Goal: Task Accomplishment & Management: Manage account settings

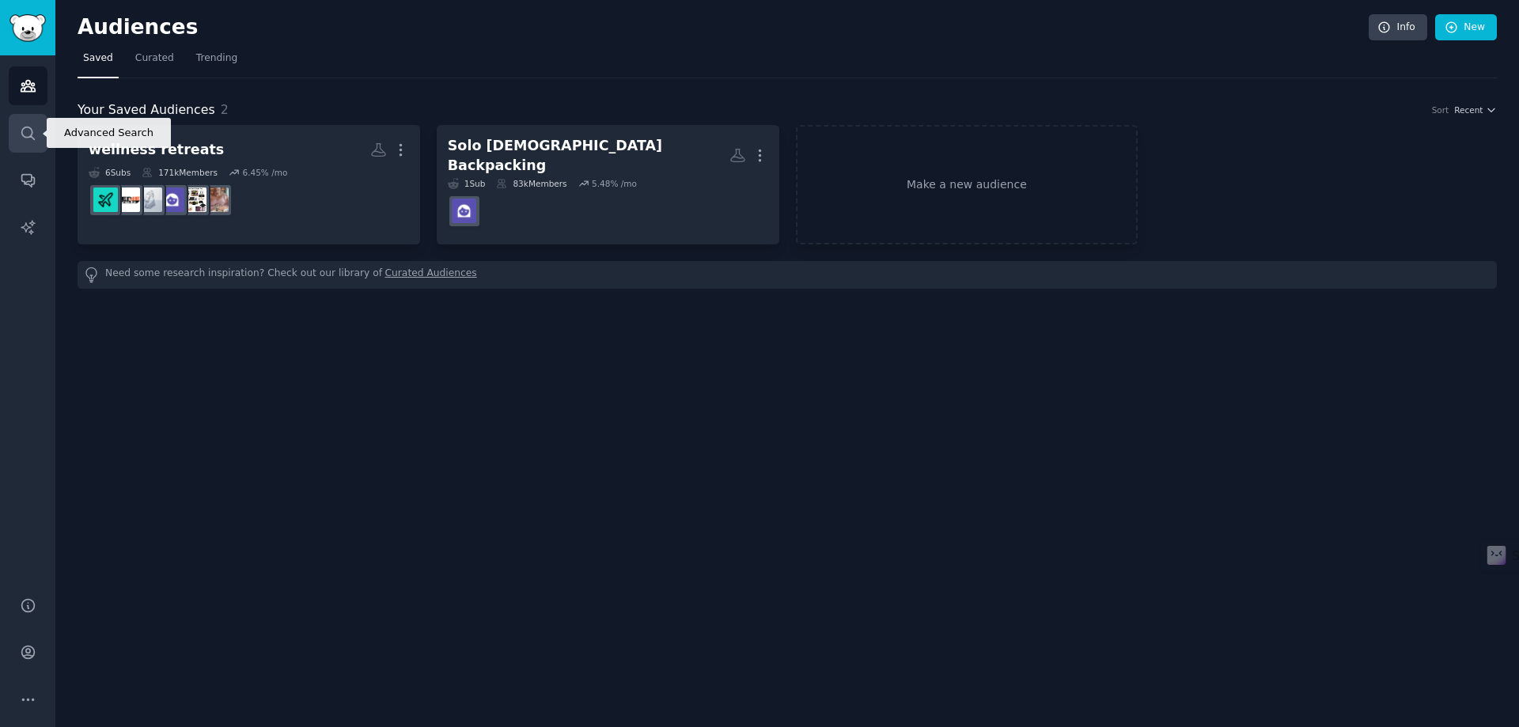
click at [28, 134] on icon "Sidebar" at bounding box center [28, 133] width 17 height 17
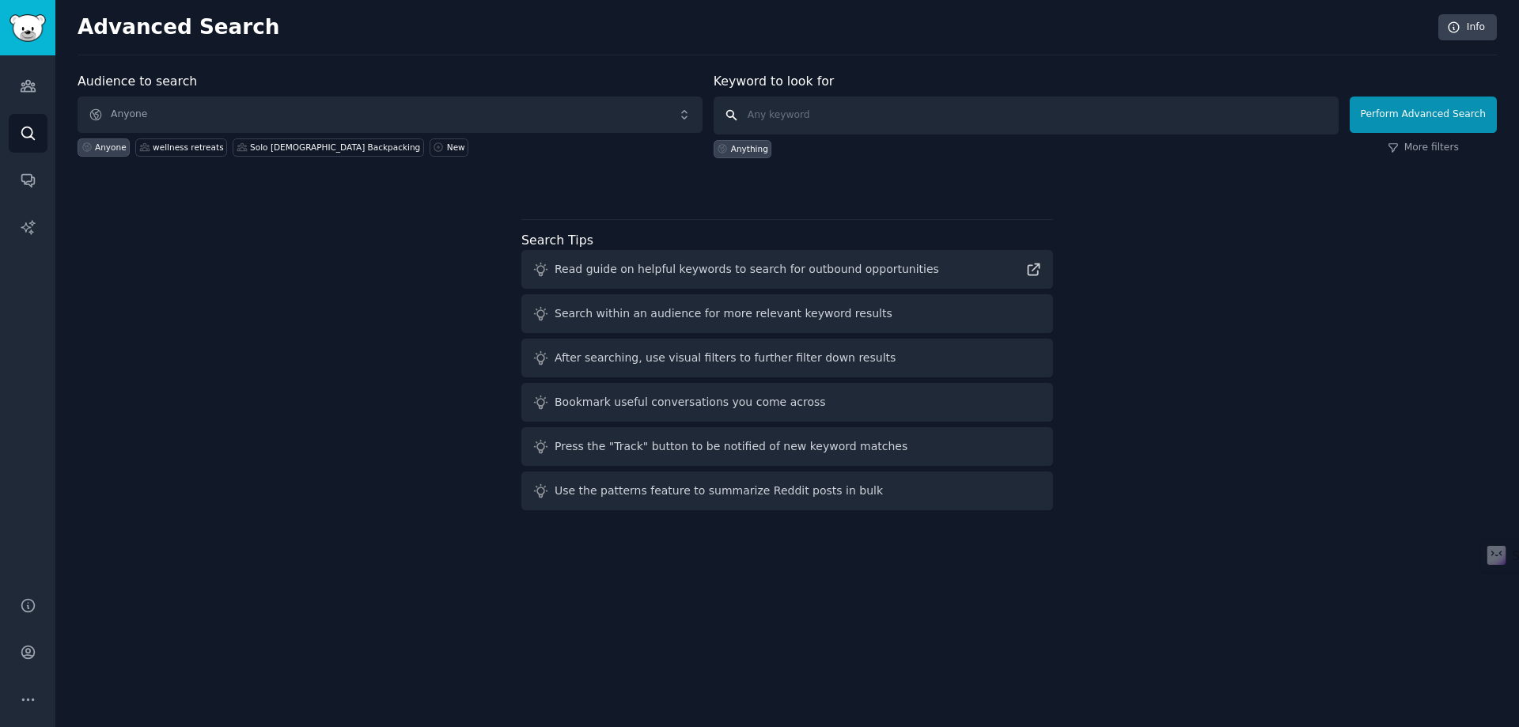
click at [800, 120] on input "text" at bounding box center [1025, 115] width 625 height 38
type input "[GEOGRAPHIC_DATA]"
click button "Perform Advanced Search" at bounding box center [1422, 114] width 147 height 36
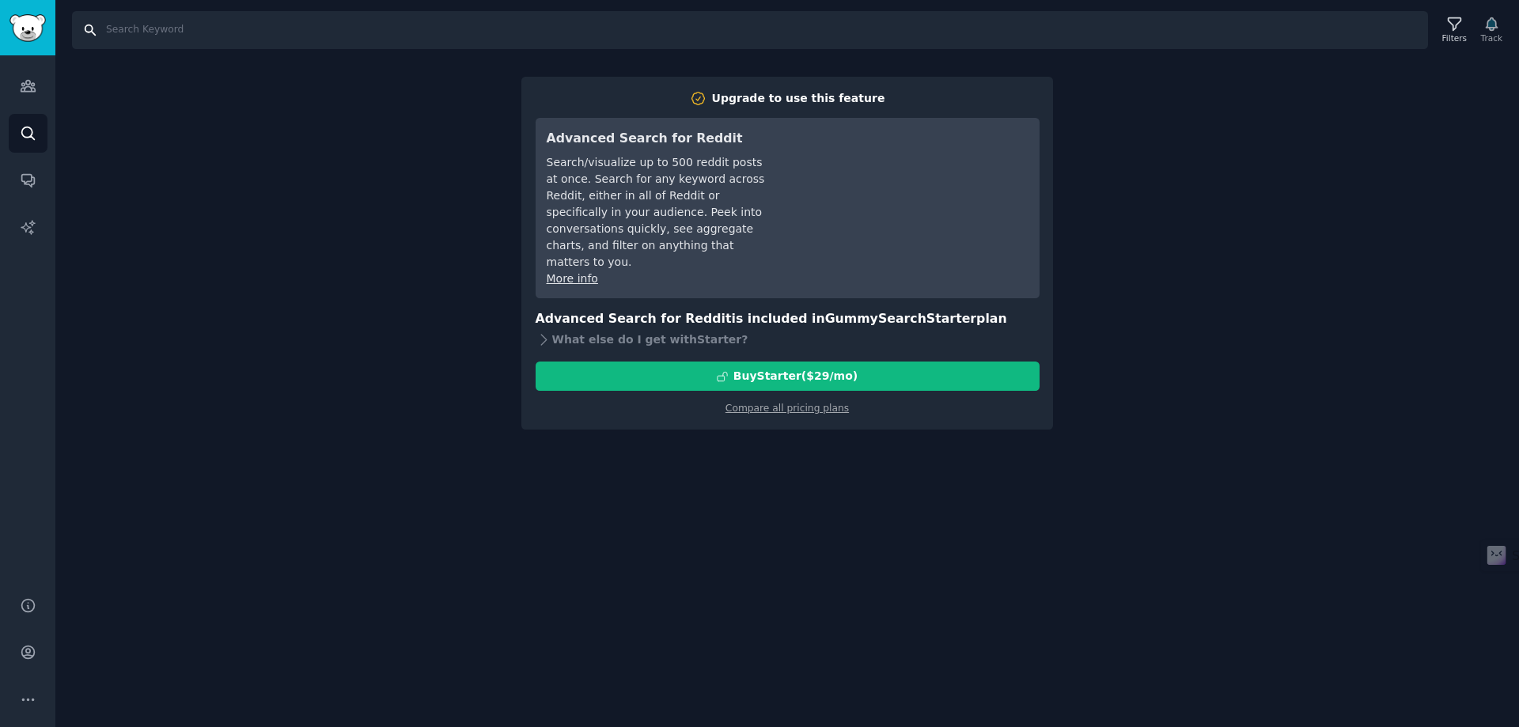
click at [153, 28] on input "Search" at bounding box center [750, 30] width 1356 height 38
type input "[GEOGRAPHIC_DATA]"
click at [19, 28] on img "Sidebar" at bounding box center [27, 28] width 36 height 28
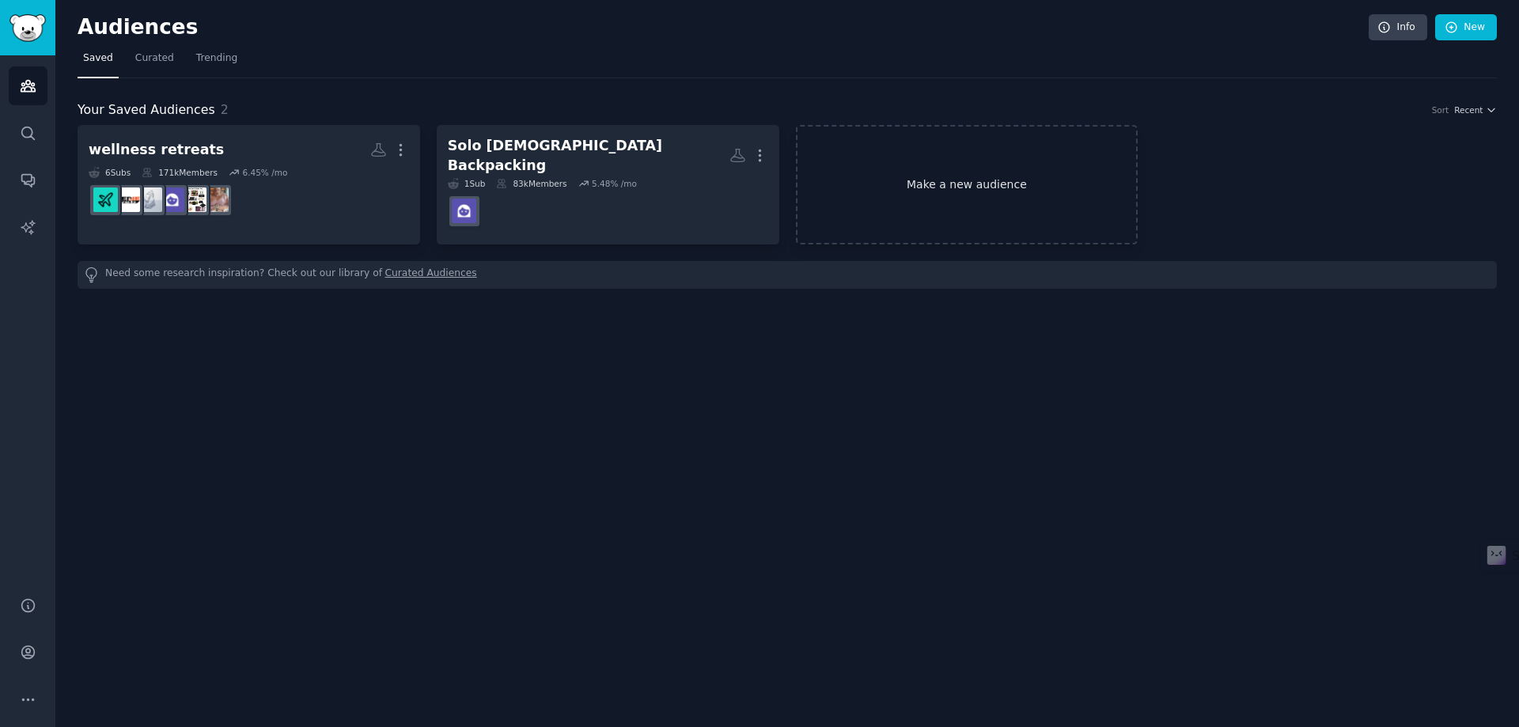
click at [890, 191] on link "Make a new audience" at bounding box center [967, 184] width 342 height 119
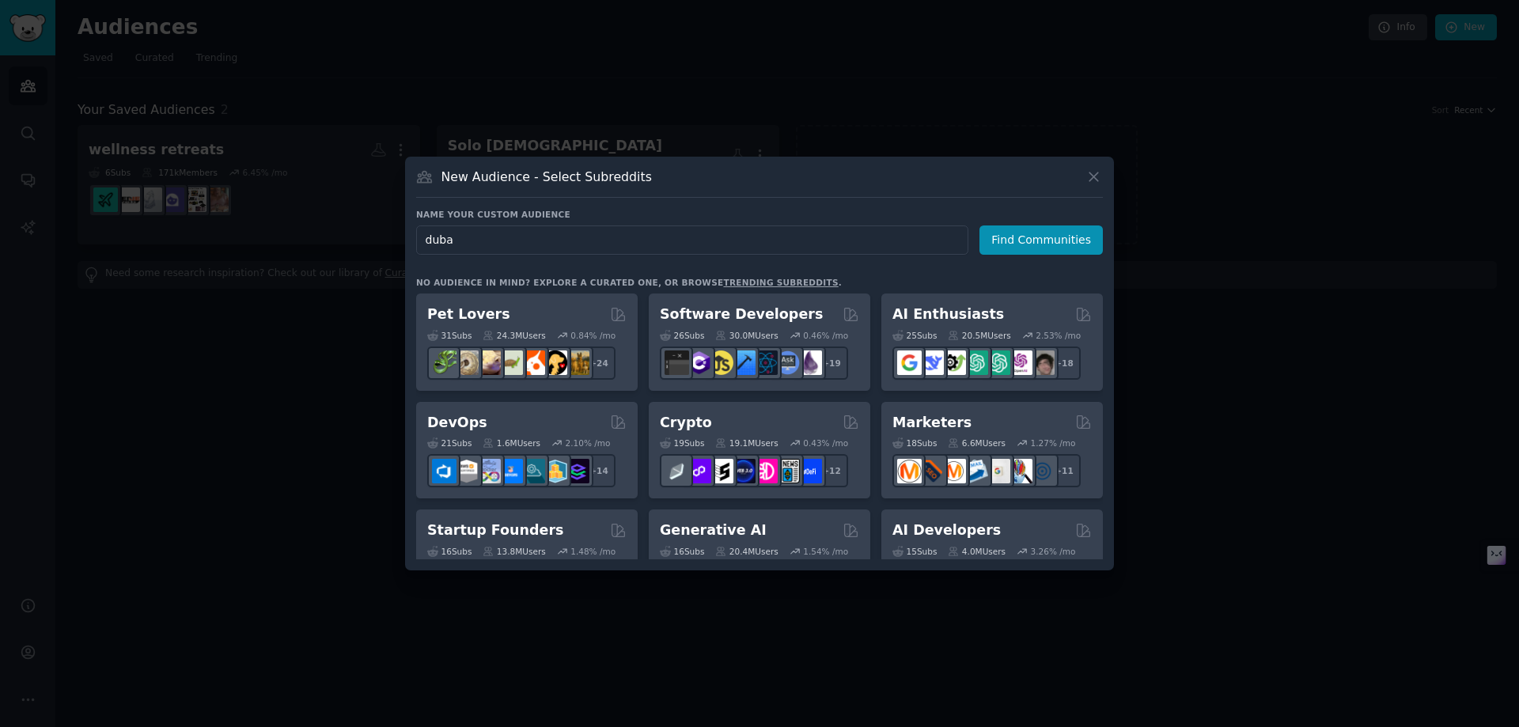
type input "[GEOGRAPHIC_DATA]"
click button "Find Communities" at bounding box center [1040, 239] width 123 height 29
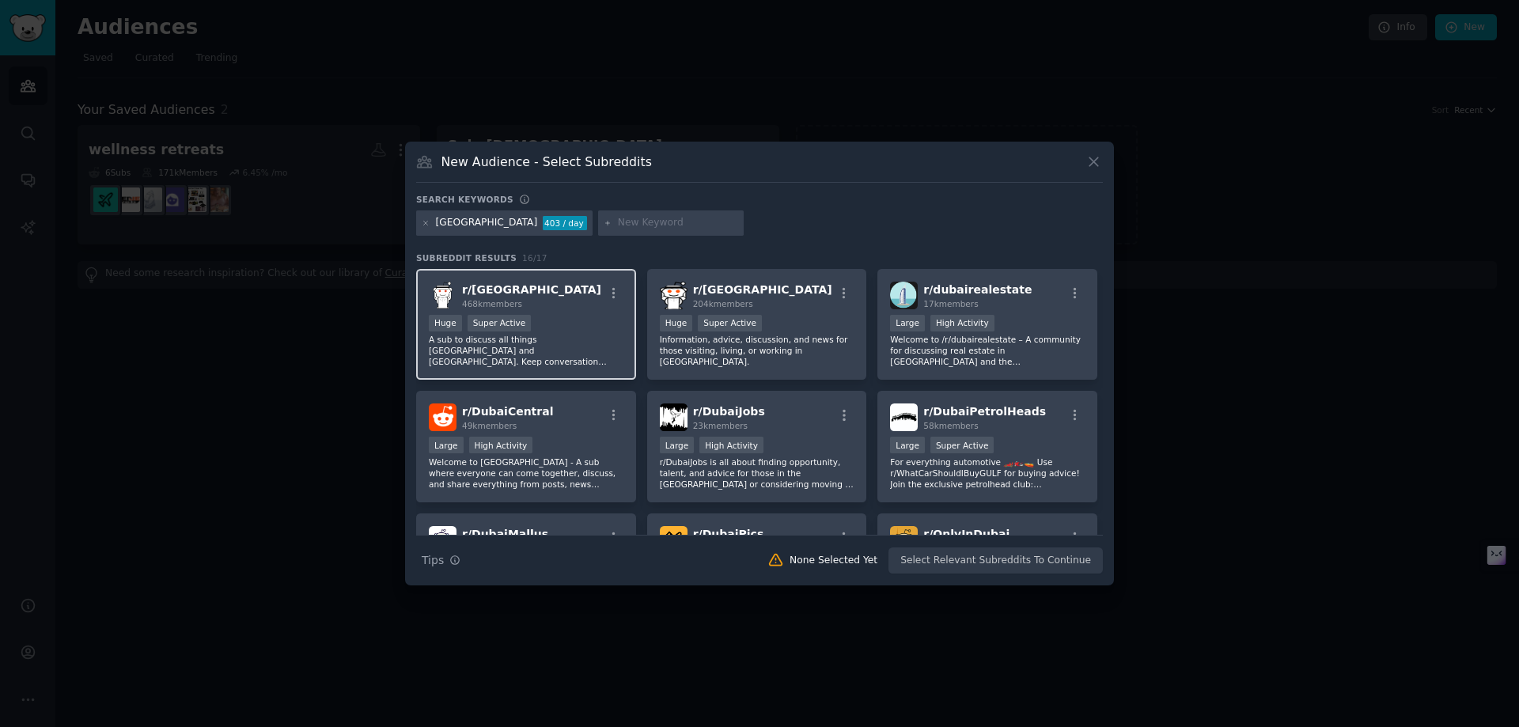
click at [591, 310] on div "r/ dubai 468k members Huge Super Active A sub to discuss all things Dubai and U…" at bounding box center [526, 325] width 220 height 112
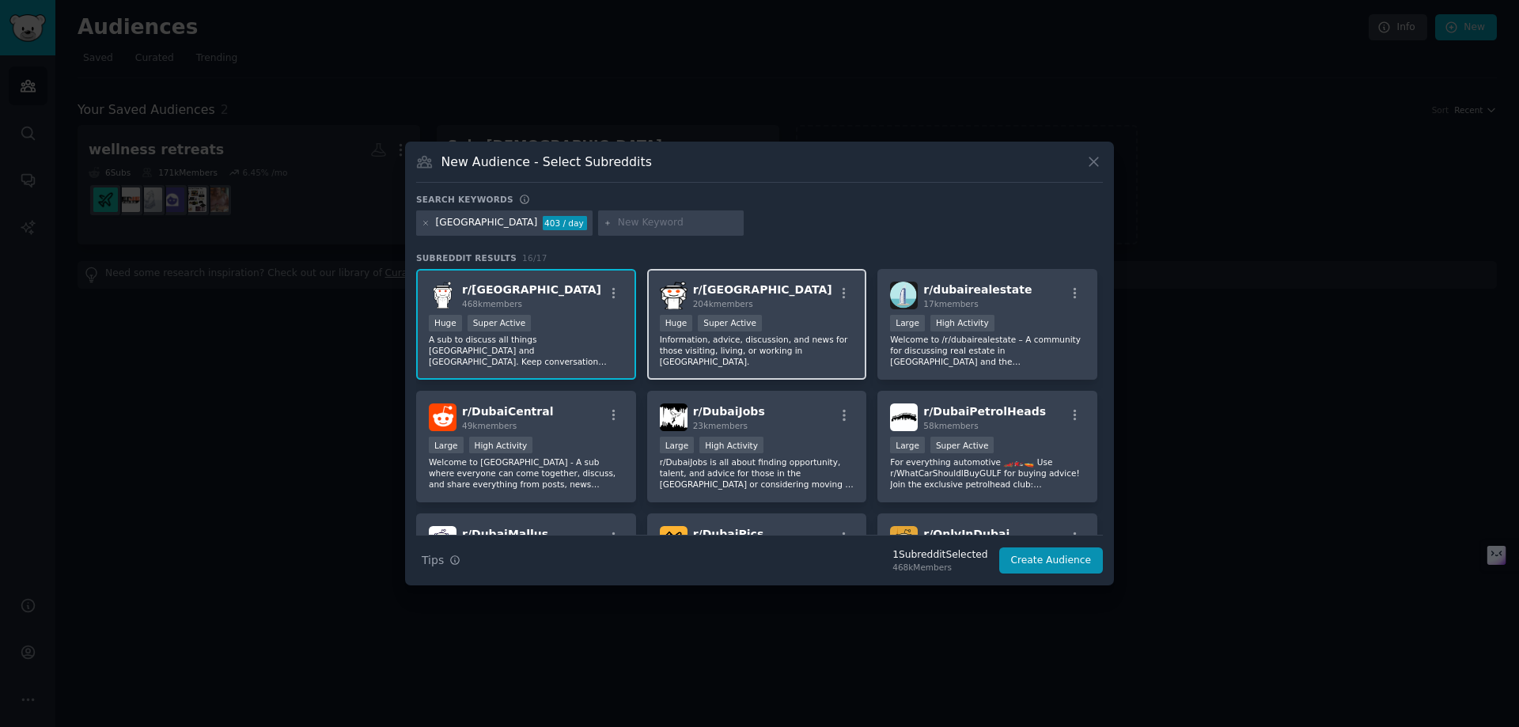
click at [804, 315] on div "100,000 - 1,000,000 members Huge Super Active" at bounding box center [757, 325] width 195 height 20
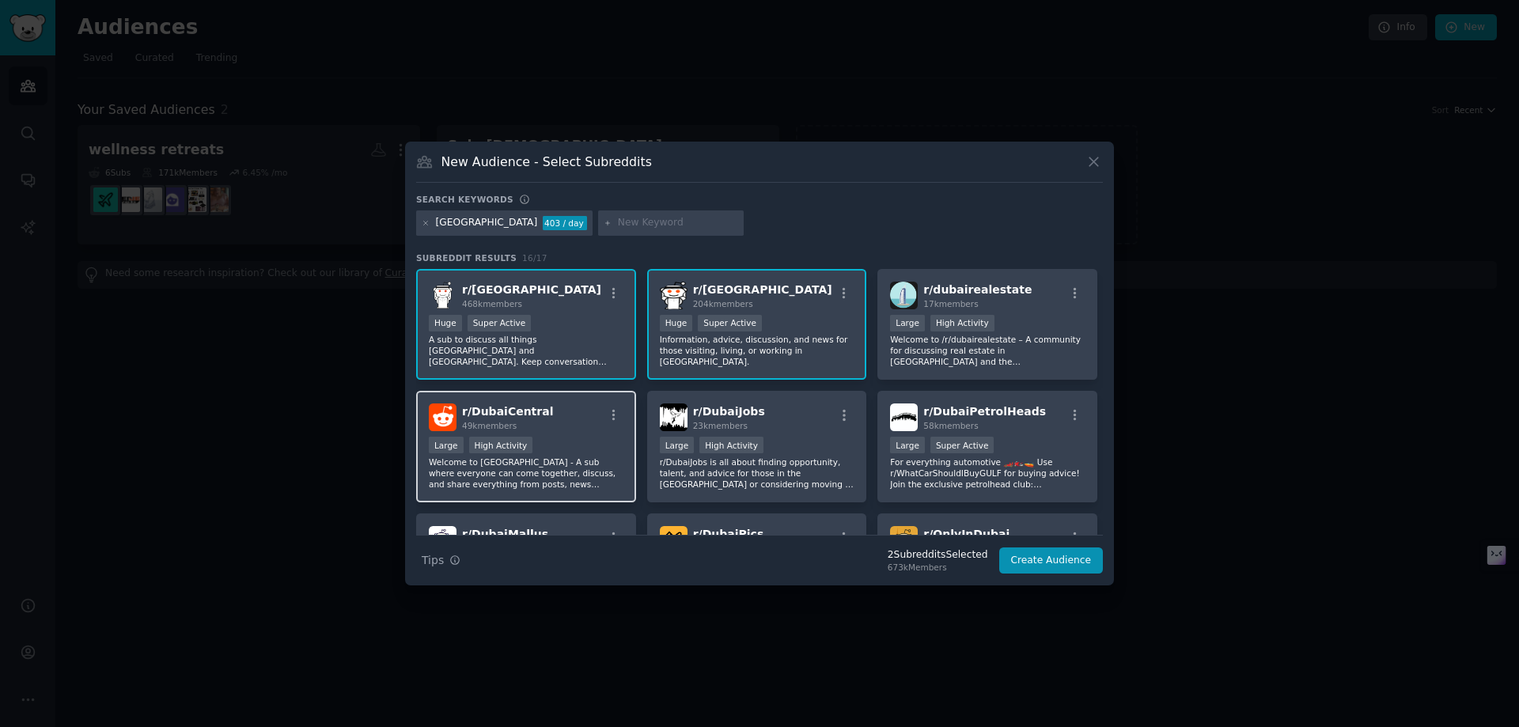
click at [564, 413] on div "r/ DubaiCentral 49k members" at bounding box center [526, 417] width 195 height 28
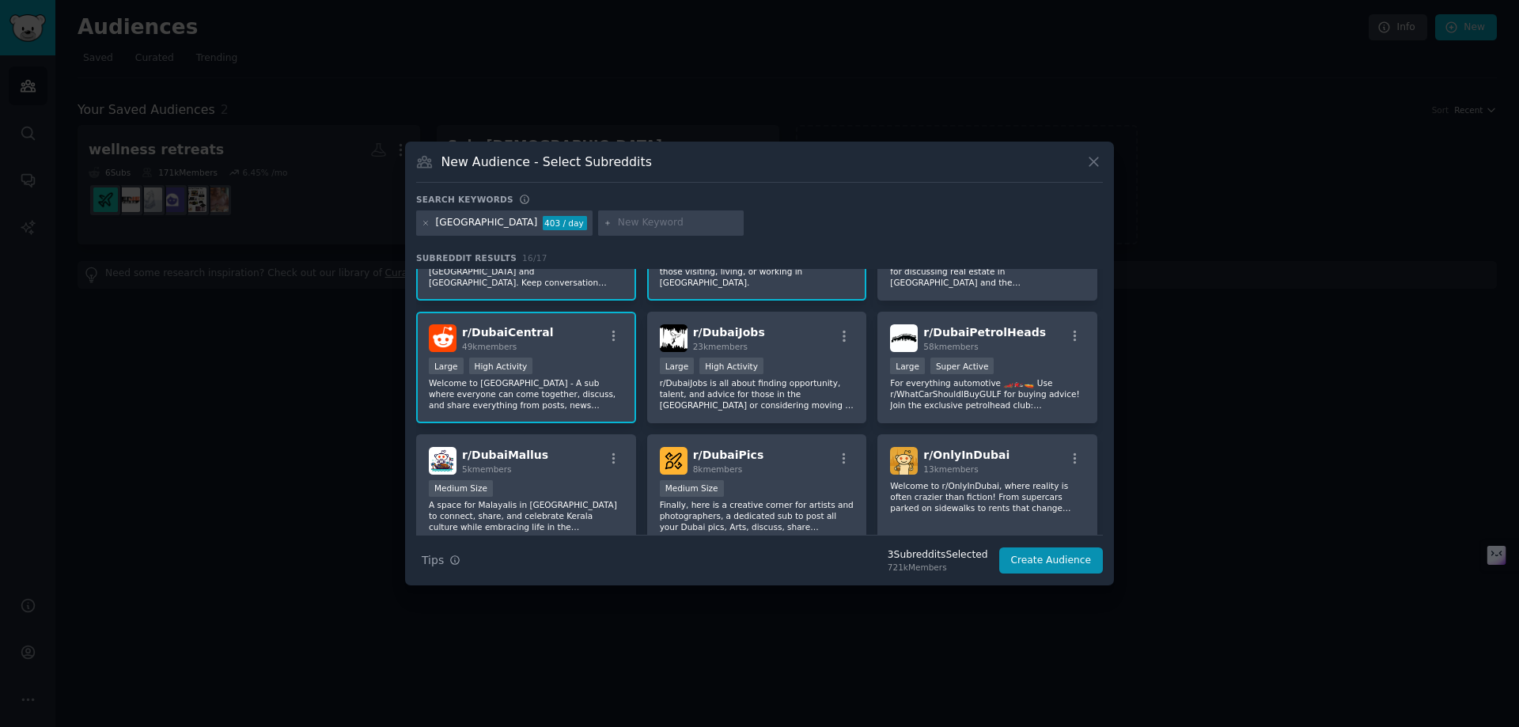
scroll to position [158, 0]
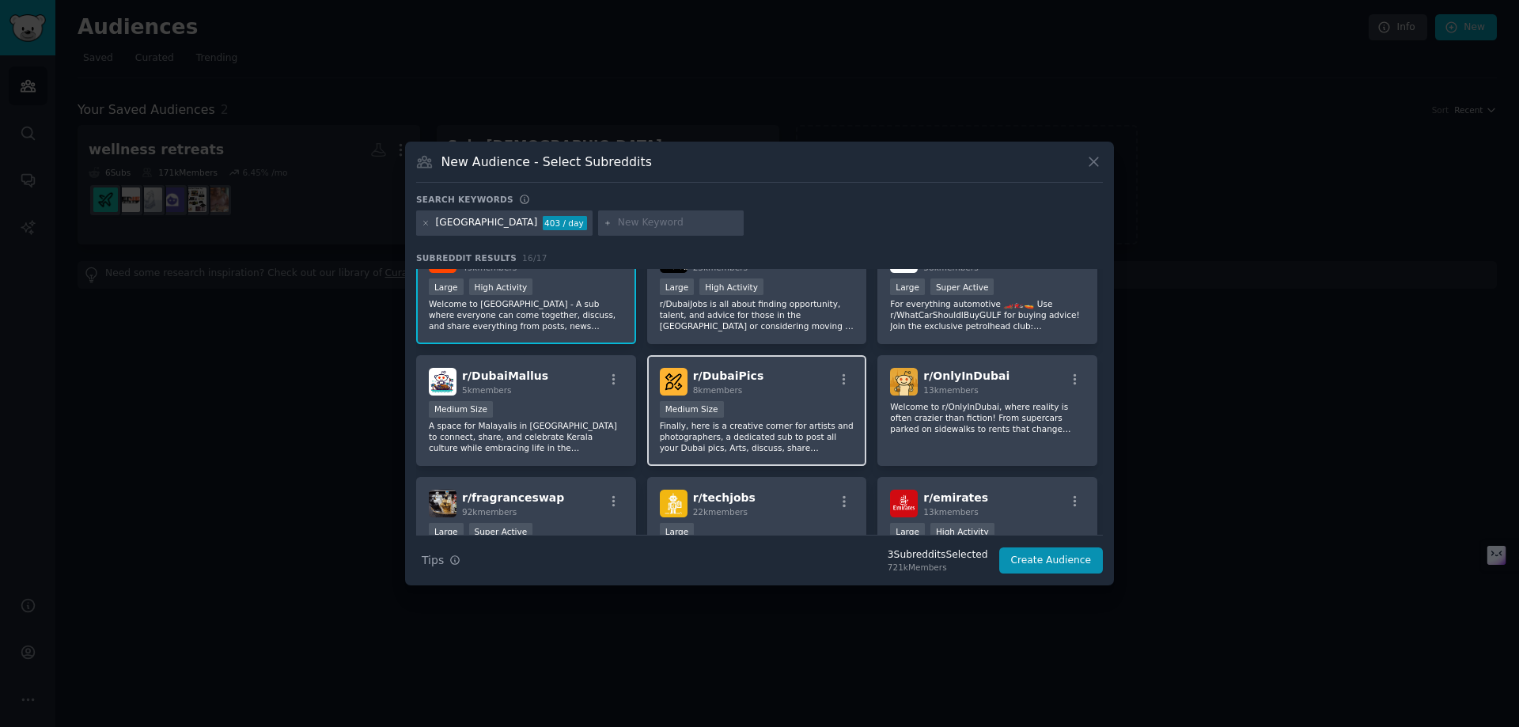
click at [789, 395] on div "r/ DubaiPics 8k members 1000 - 10,000 members Medium Size Finally, here is a cr…" at bounding box center [757, 411] width 220 height 112
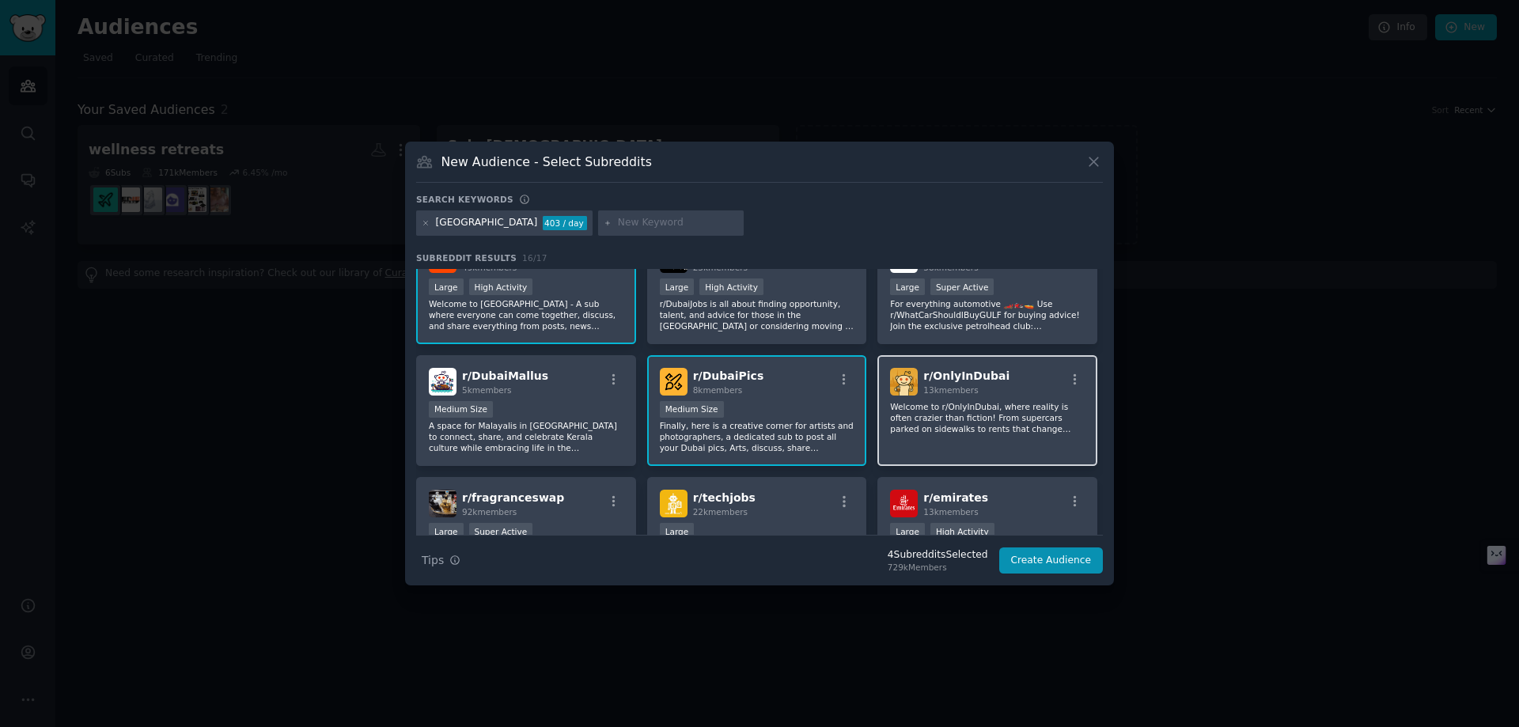
click at [1032, 395] on div "r/ OnlyInDubai 13k members" at bounding box center [987, 382] width 195 height 28
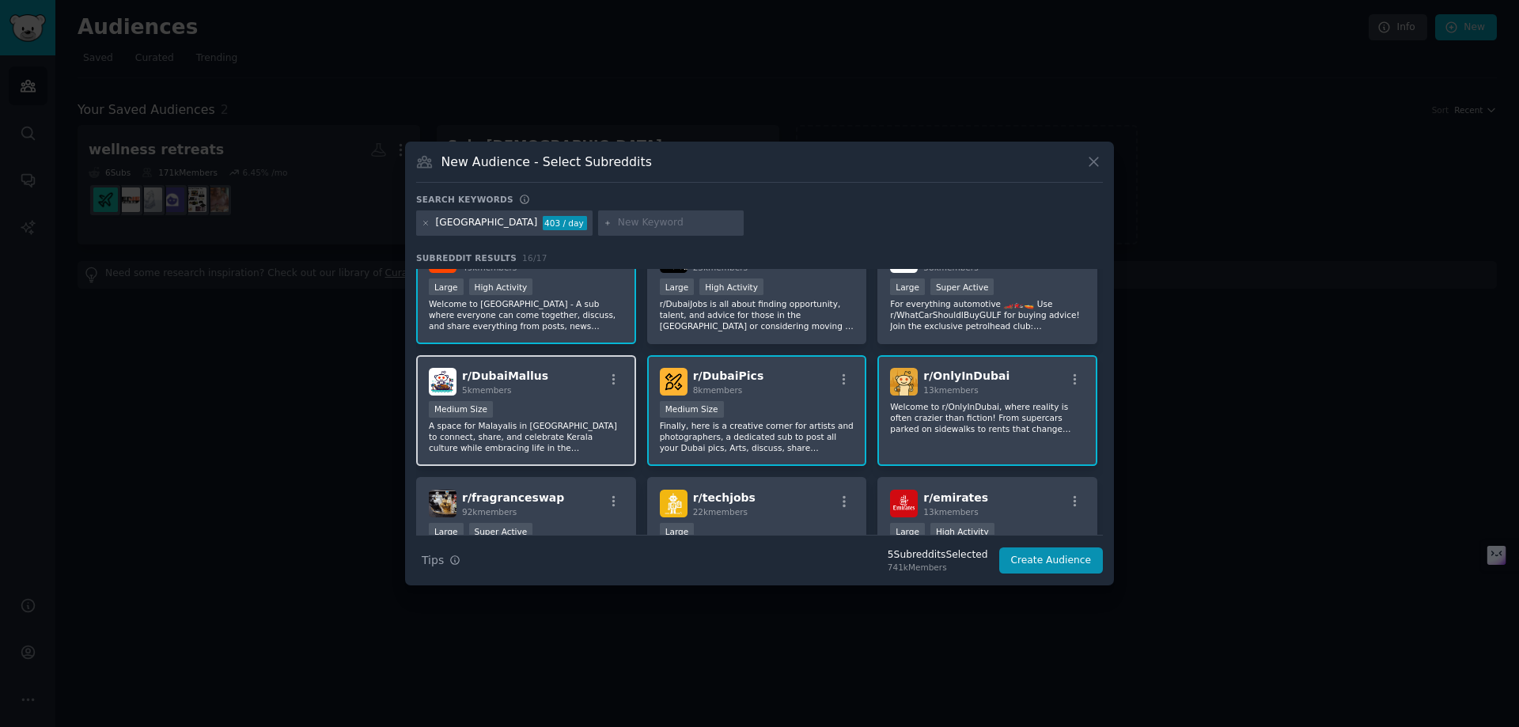
click at [582, 391] on div "r/ DubaiMallus 5k members" at bounding box center [526, 382] width 195 height 28
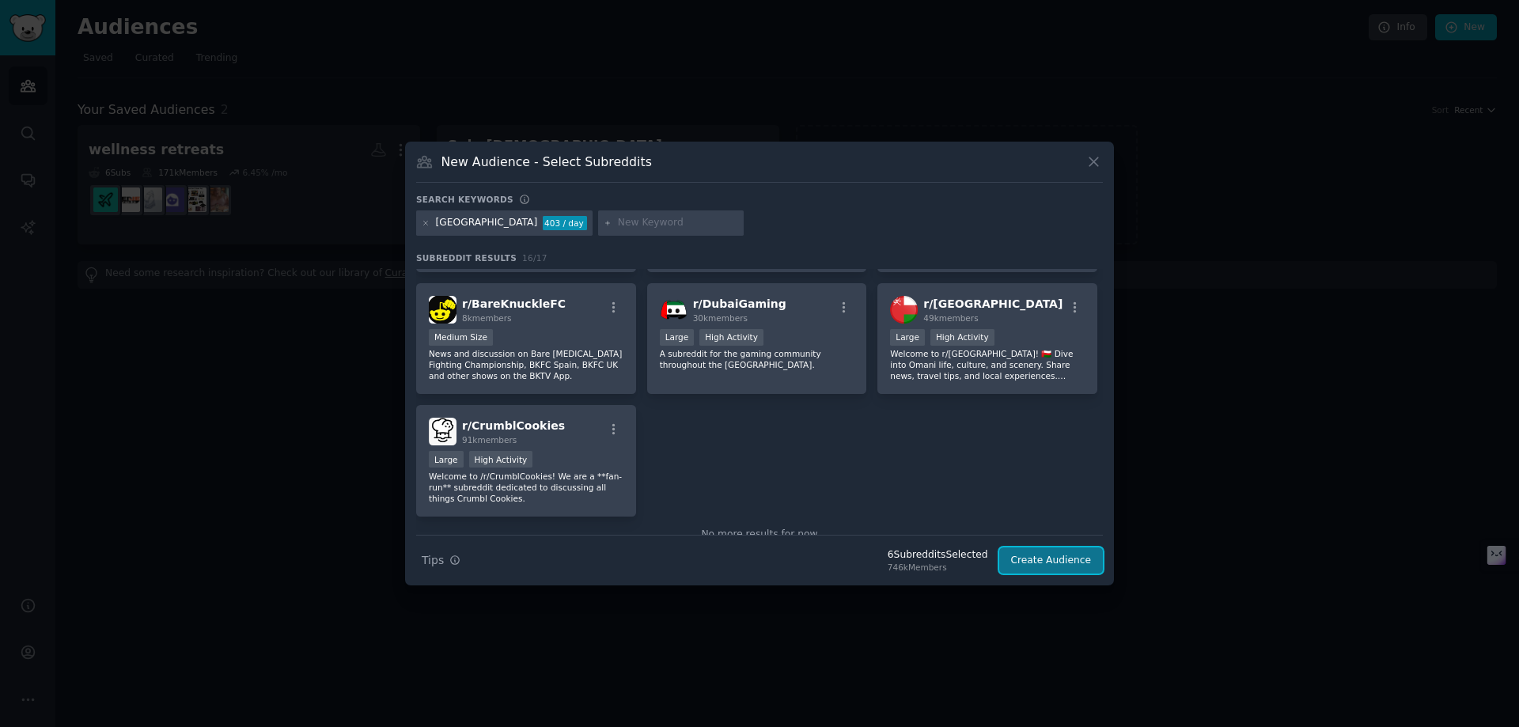
click at [1063, 559] on button "Create Audience" at bounding box center [1051, 560] width 104 height 27
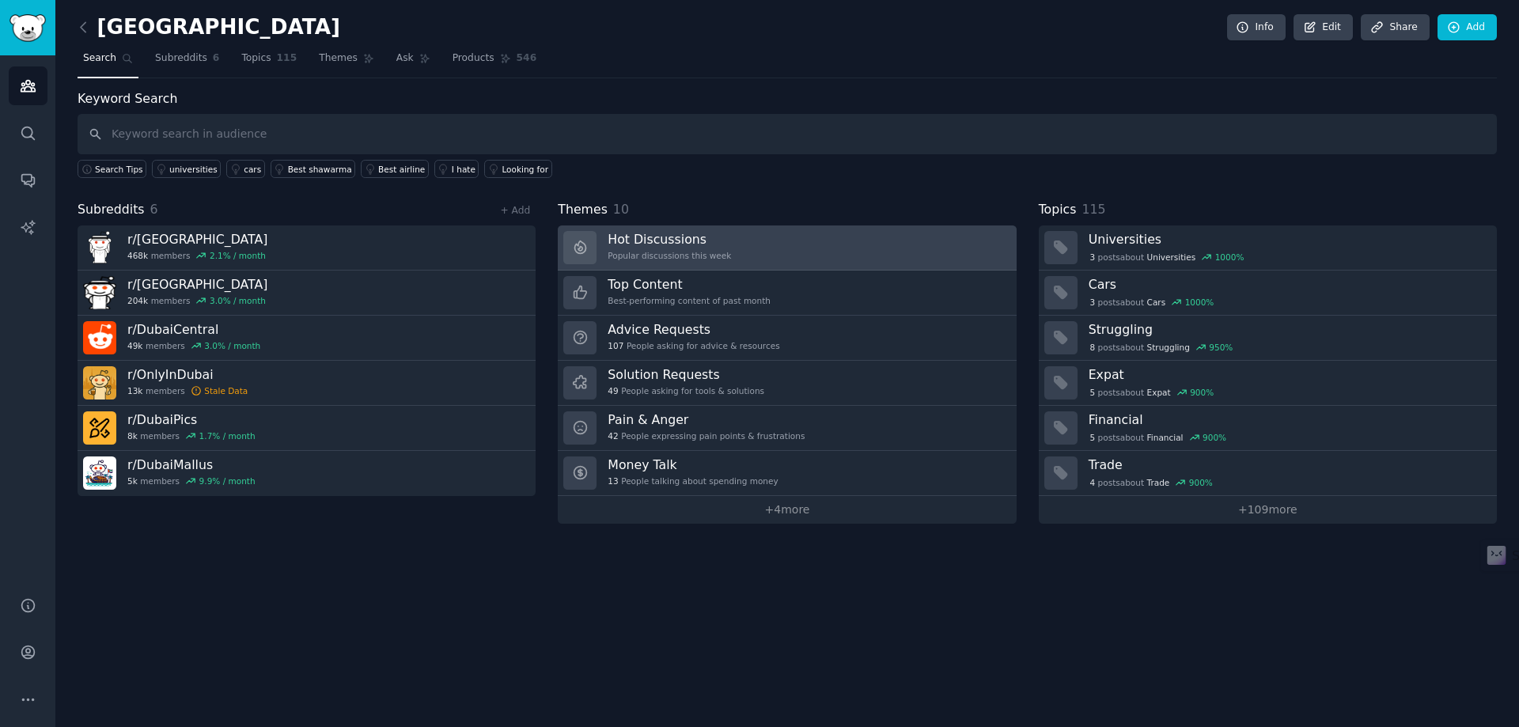
click at [743, 252] on link "Hot Discussions Popular discussions this week" at bounding box center [787, 247] width 458 height 45
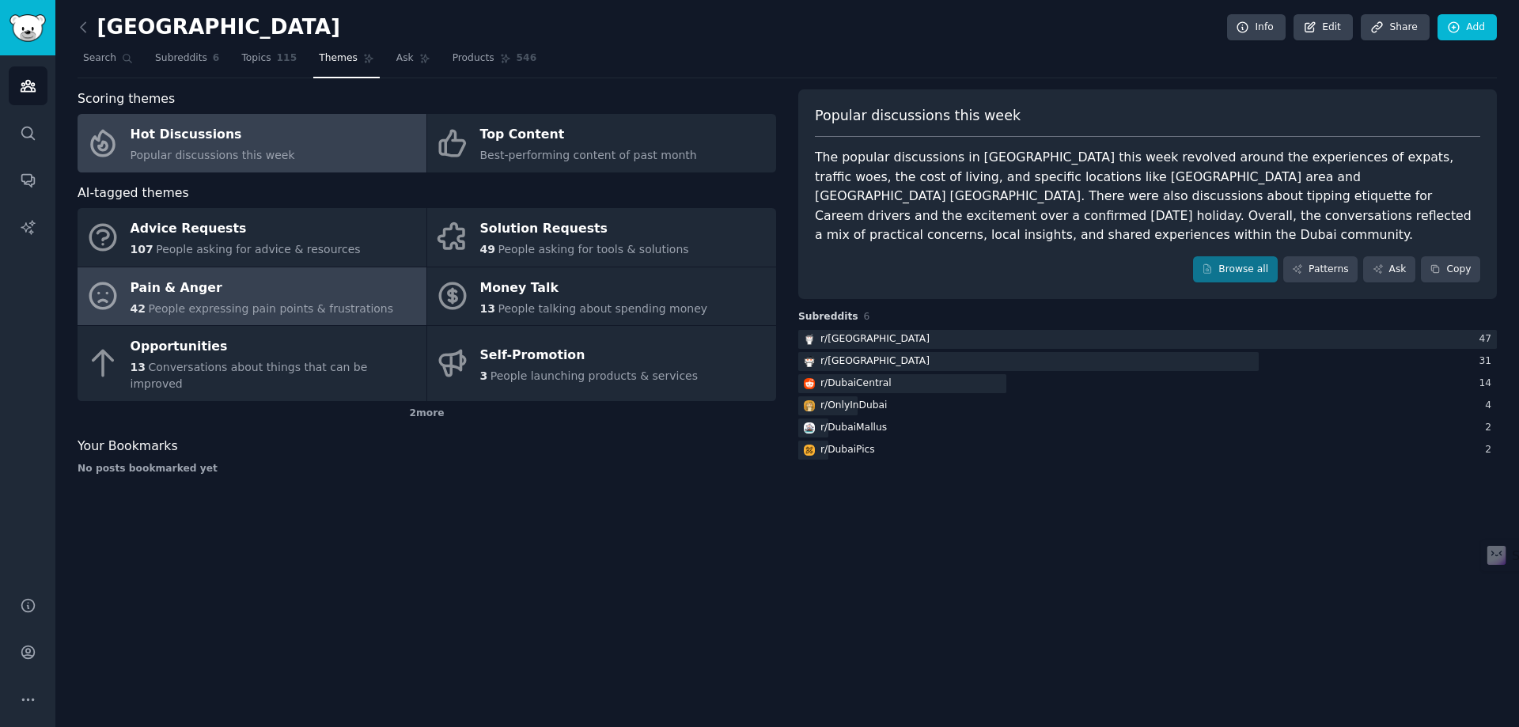
click at [327, 299] on div "Pain & Anger" at bounding box center [261, 287] width 263 height 25
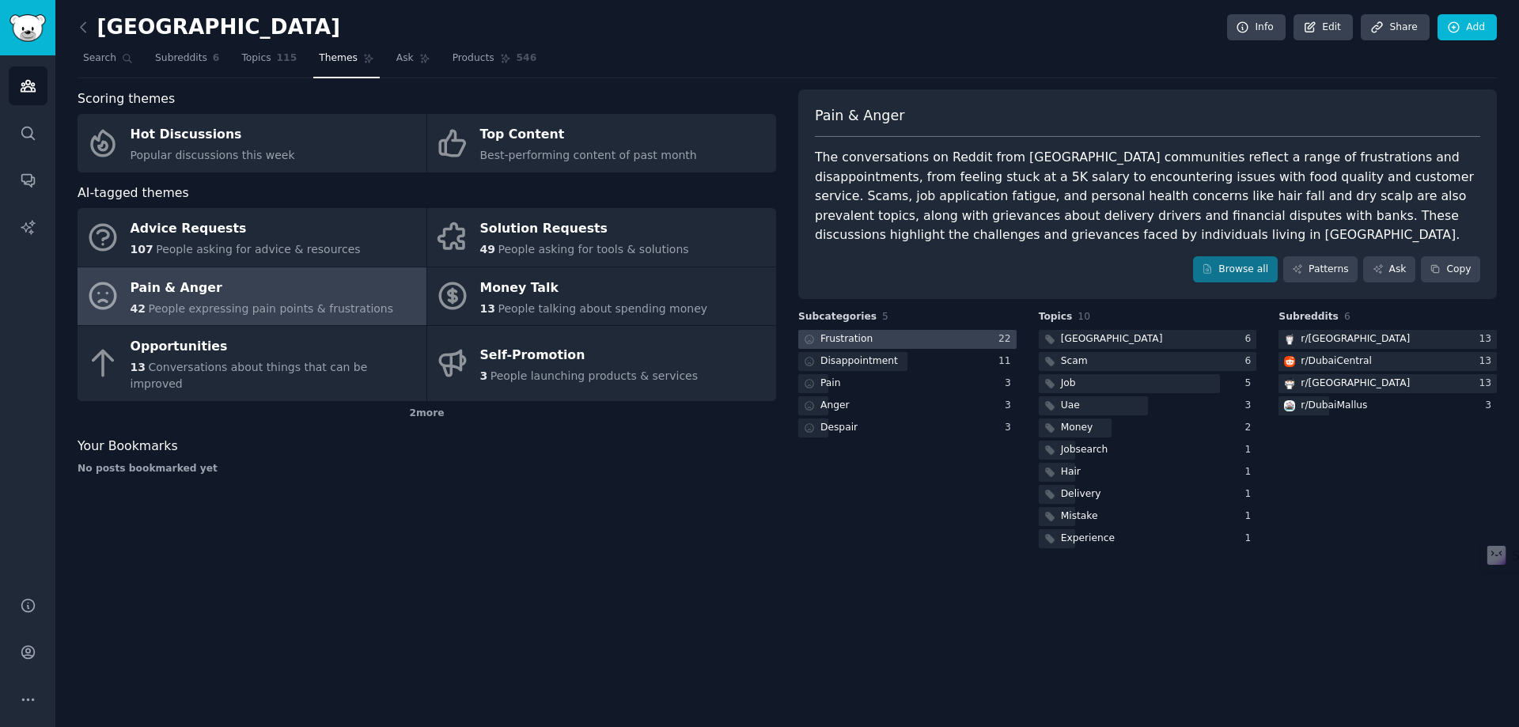
click at [926, 330] on div at bounding box center [907, 340] width 218 height 20
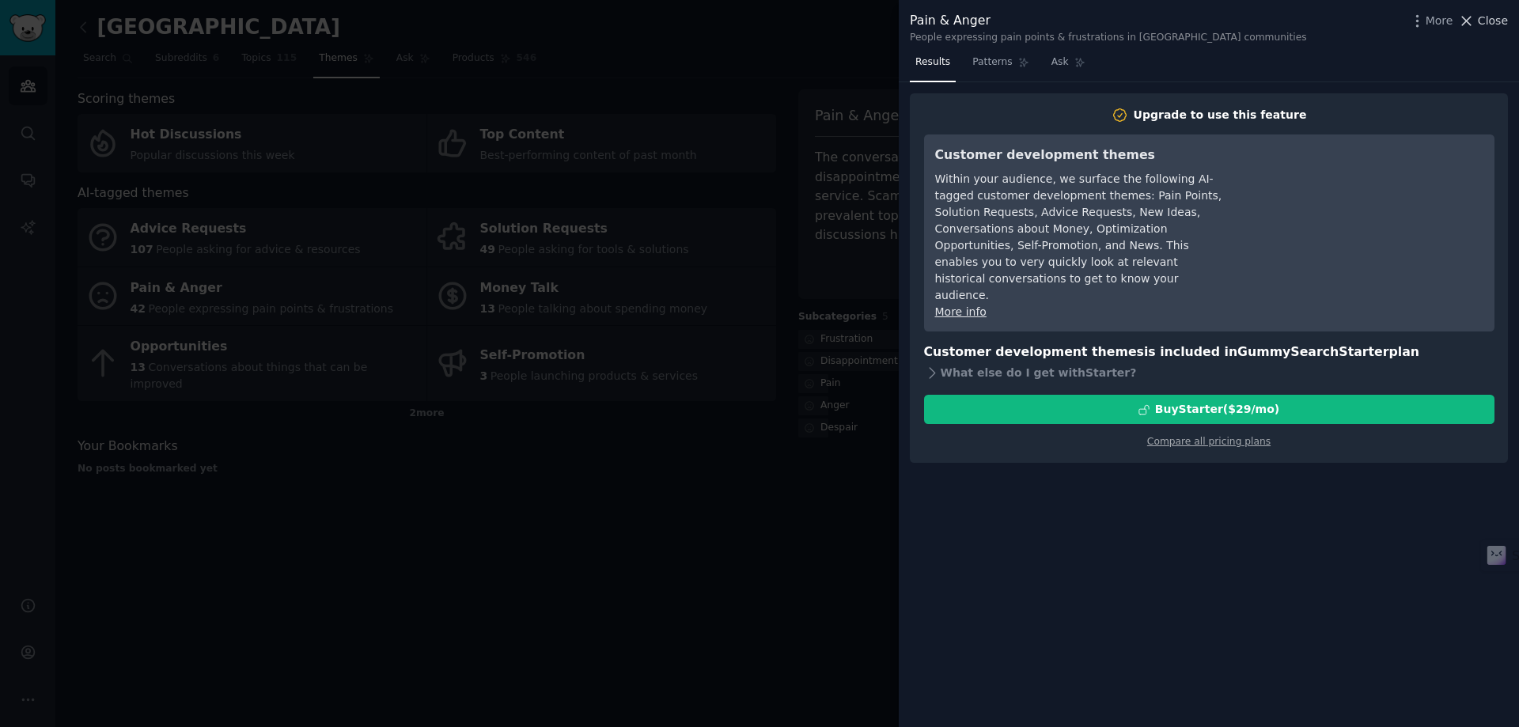
click at [1472, 21] on icon at bounding box center [1466, 21] width 17 height 17
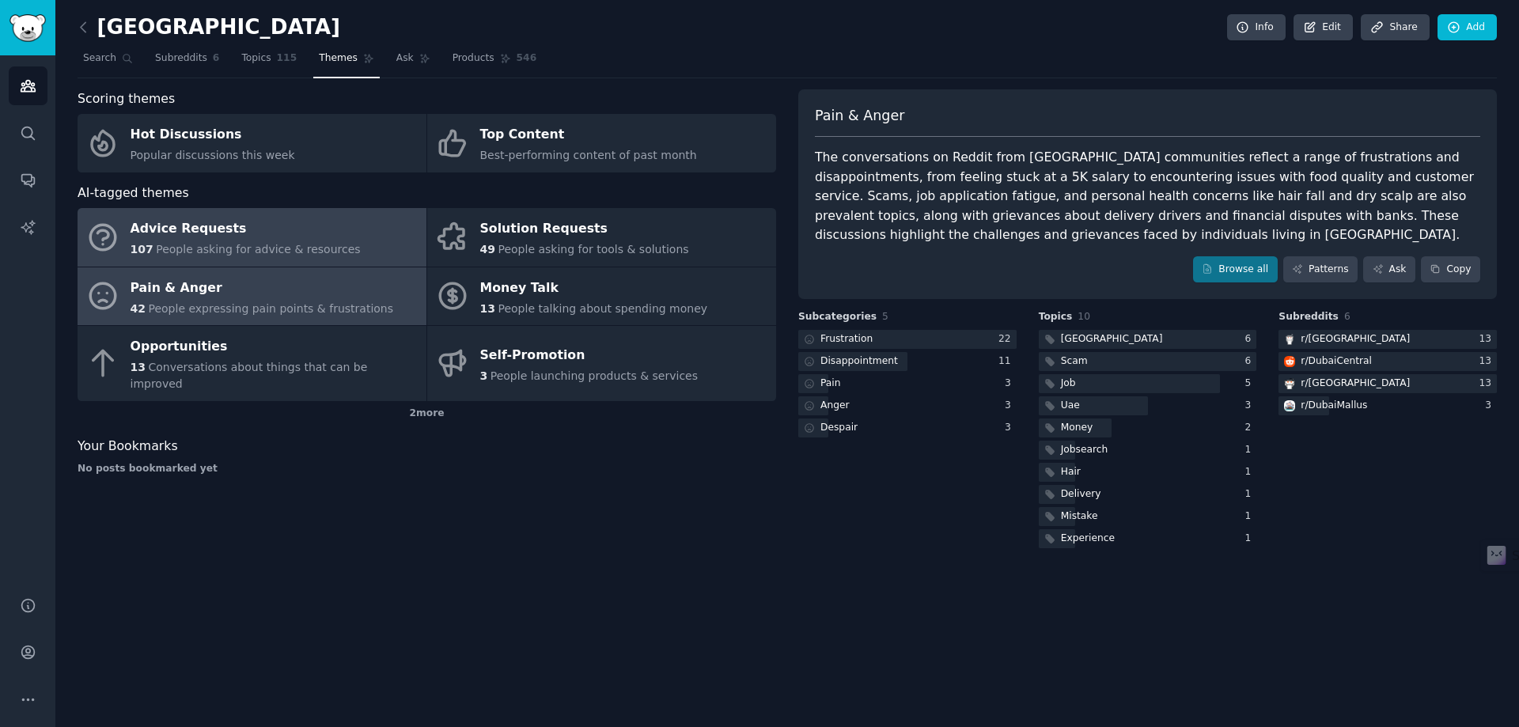
click at [342, 248] on link "Advice Requests 107 People asking for advice & resources" at bounding box center [252, 237] width 349 height 59
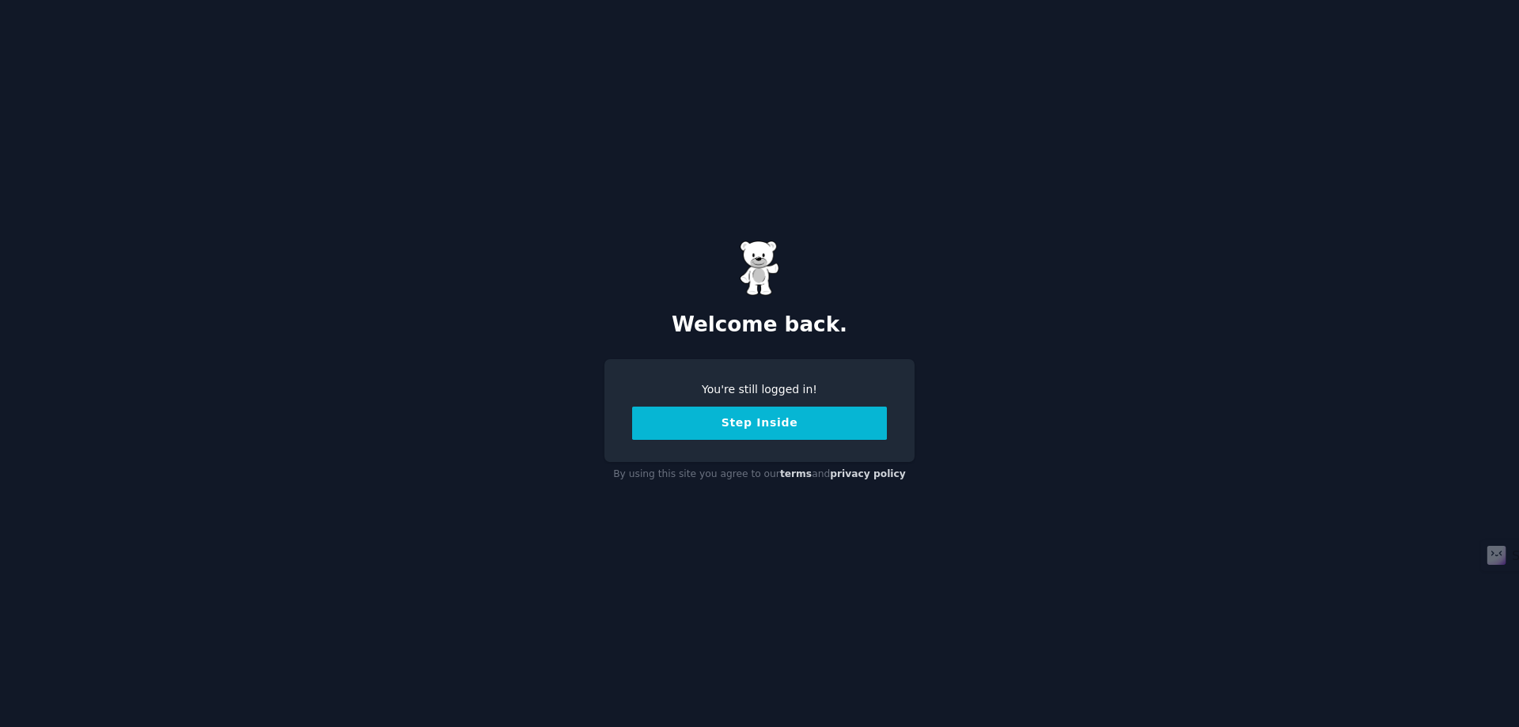
click at [762, 428] on button "Step Inside" at bounding box center [759, 423] width 255 height 33
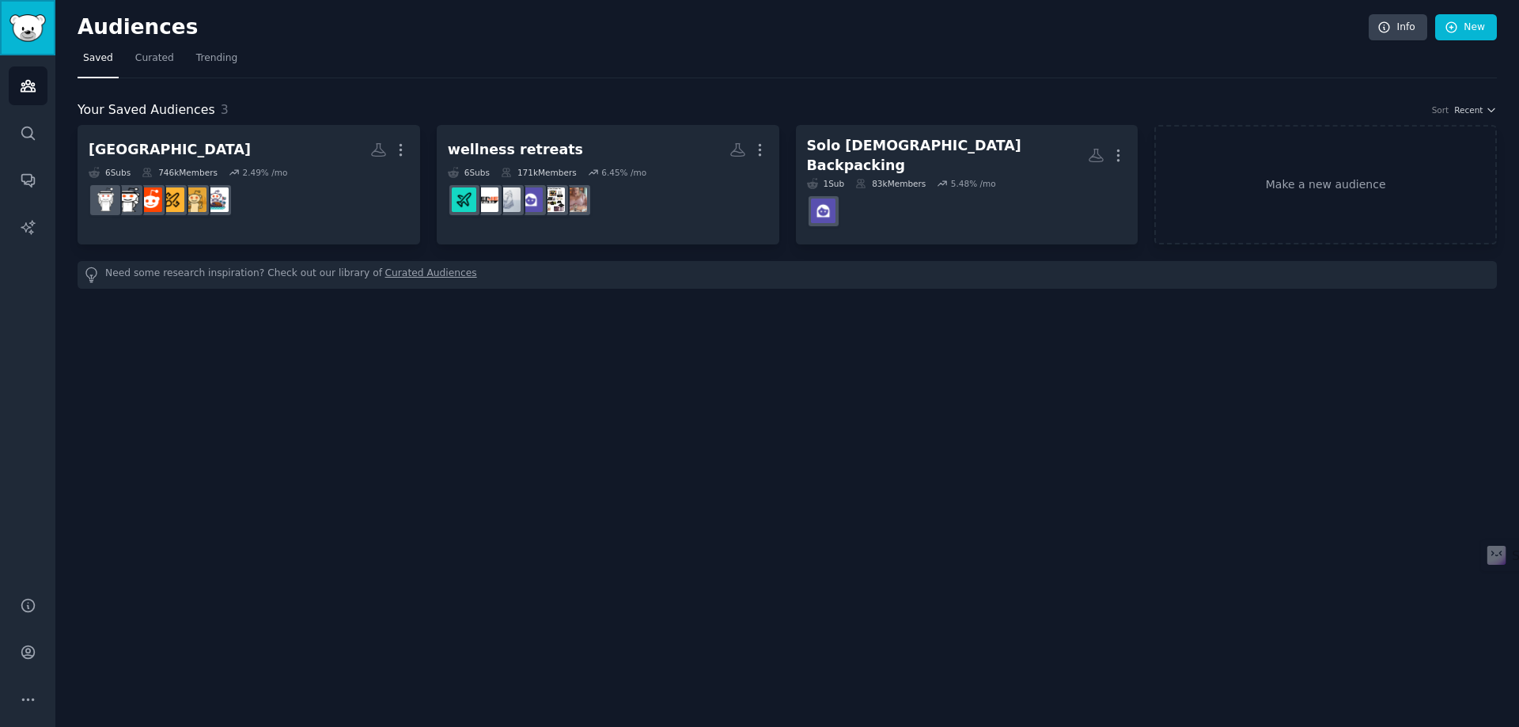
click at [25, 36] on img "Sidebar" at bounding box center [27, 28] width 36 height 28
click at [28, 180] on icon "Sidebar" at bounding box center [28, 180] width 17 height 17
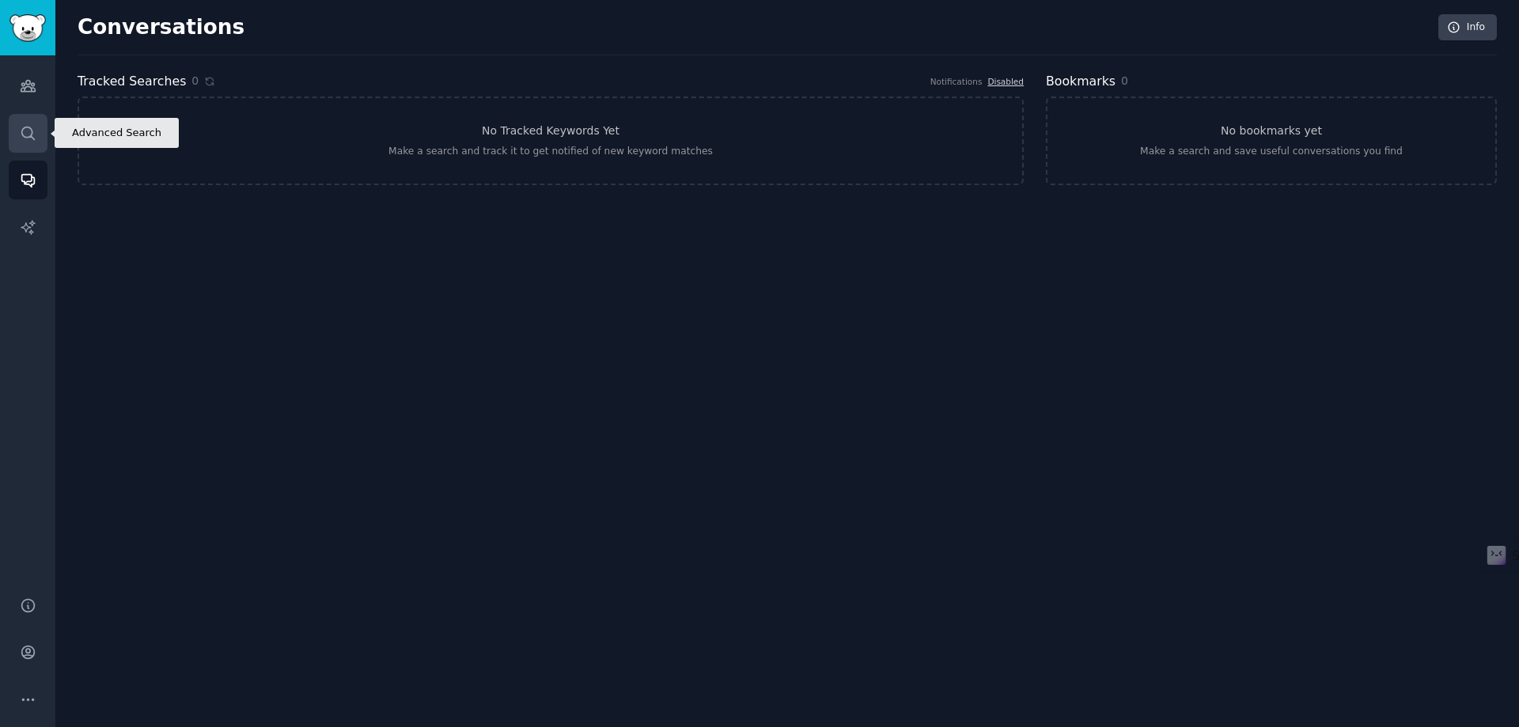
click at [21, 127] on icon "Sidebar" at bounding box center [28, 133] width 17 height 17
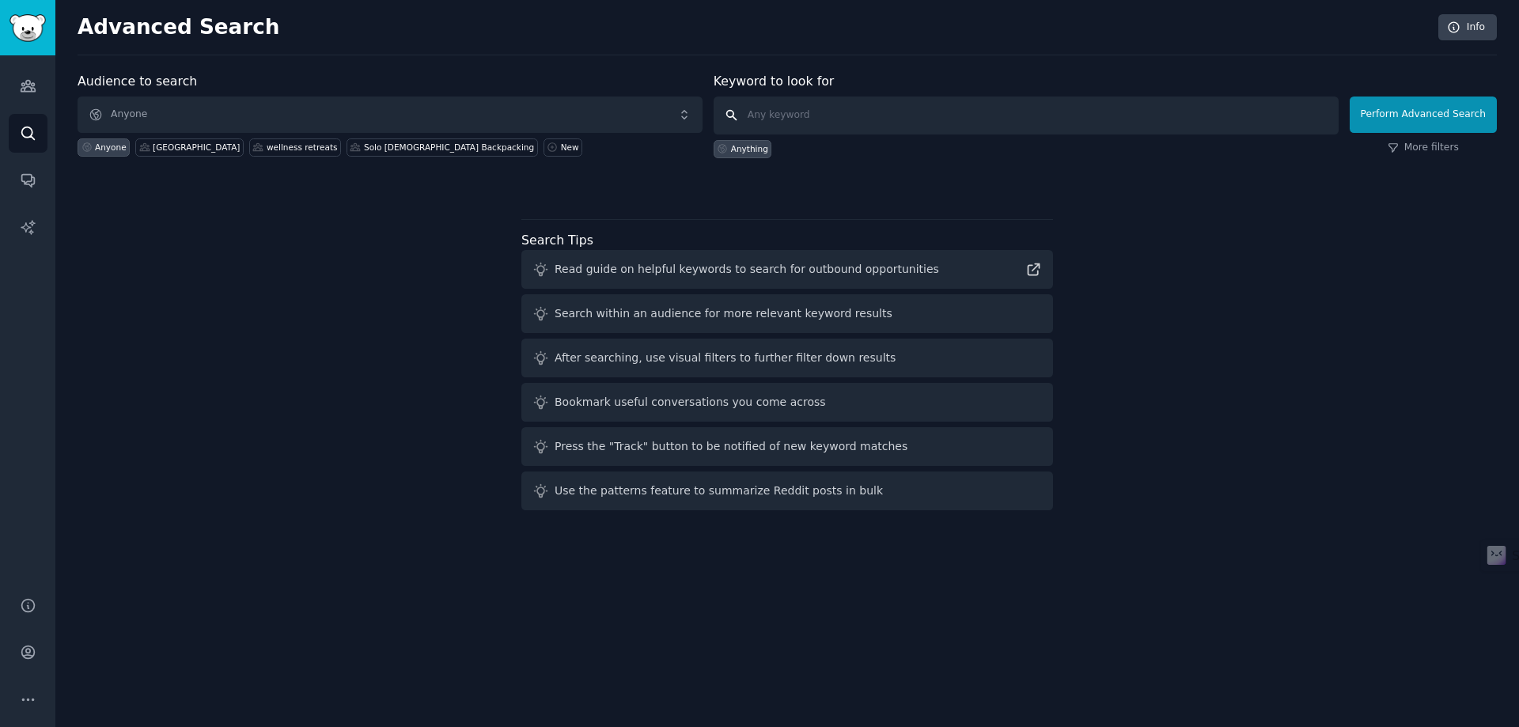
click at [917, 116] on input "text" at bounding box center [1025, 115] width 625 height 38
click at [155, 146] on div "[GEOGRAPHIC_DATA]" at bounding box center [196, 147] width 87 height 11
click at [874, 119] on input "text" at bounding box center [1025, 115] width 625 height 38
click at [750, 147] on div "Anything" at bounding box center [749, 148] width 37 height 11
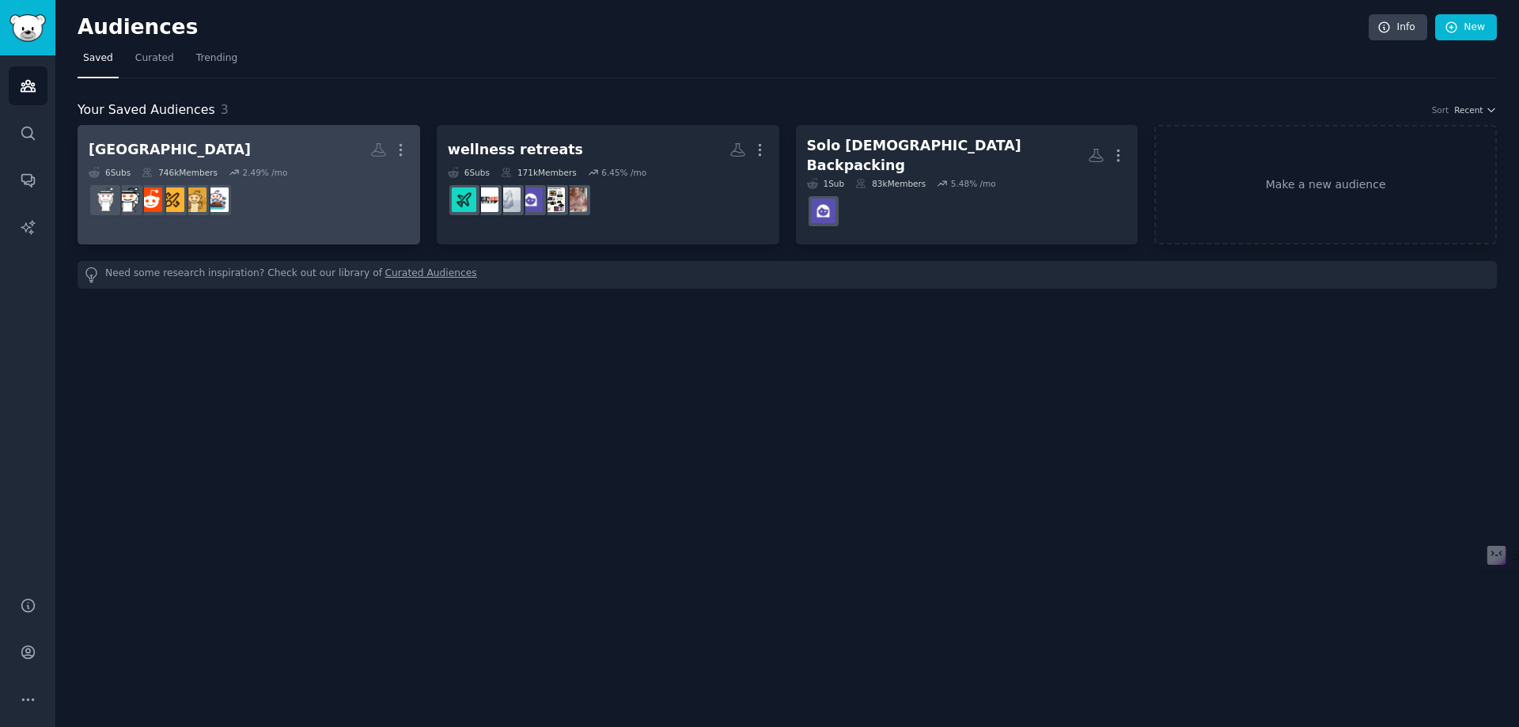
click at [321, 191] on dd at bounding box center [249, 200] width 320 height 44
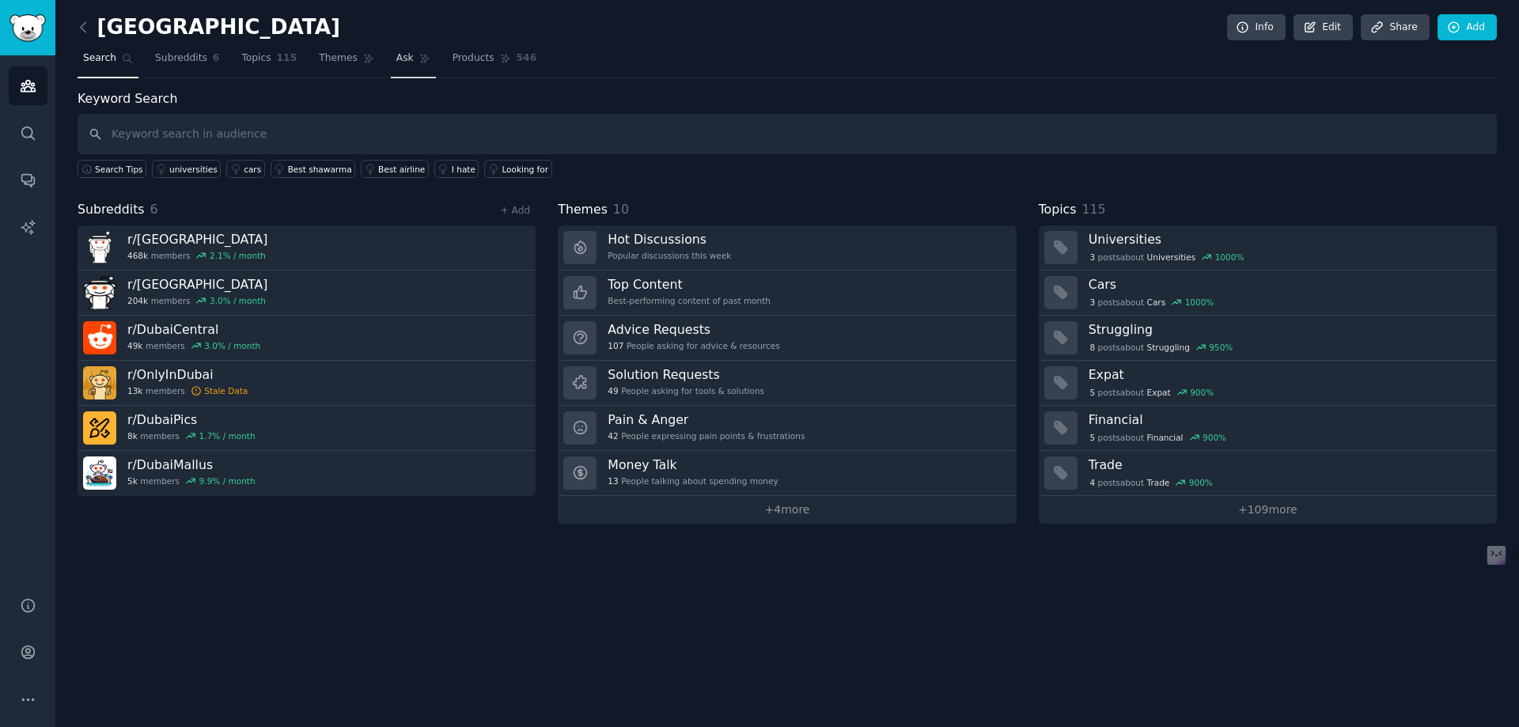
click at [394, 60] on link "Ask" at bounding box center [413, 62] width 45 height 32
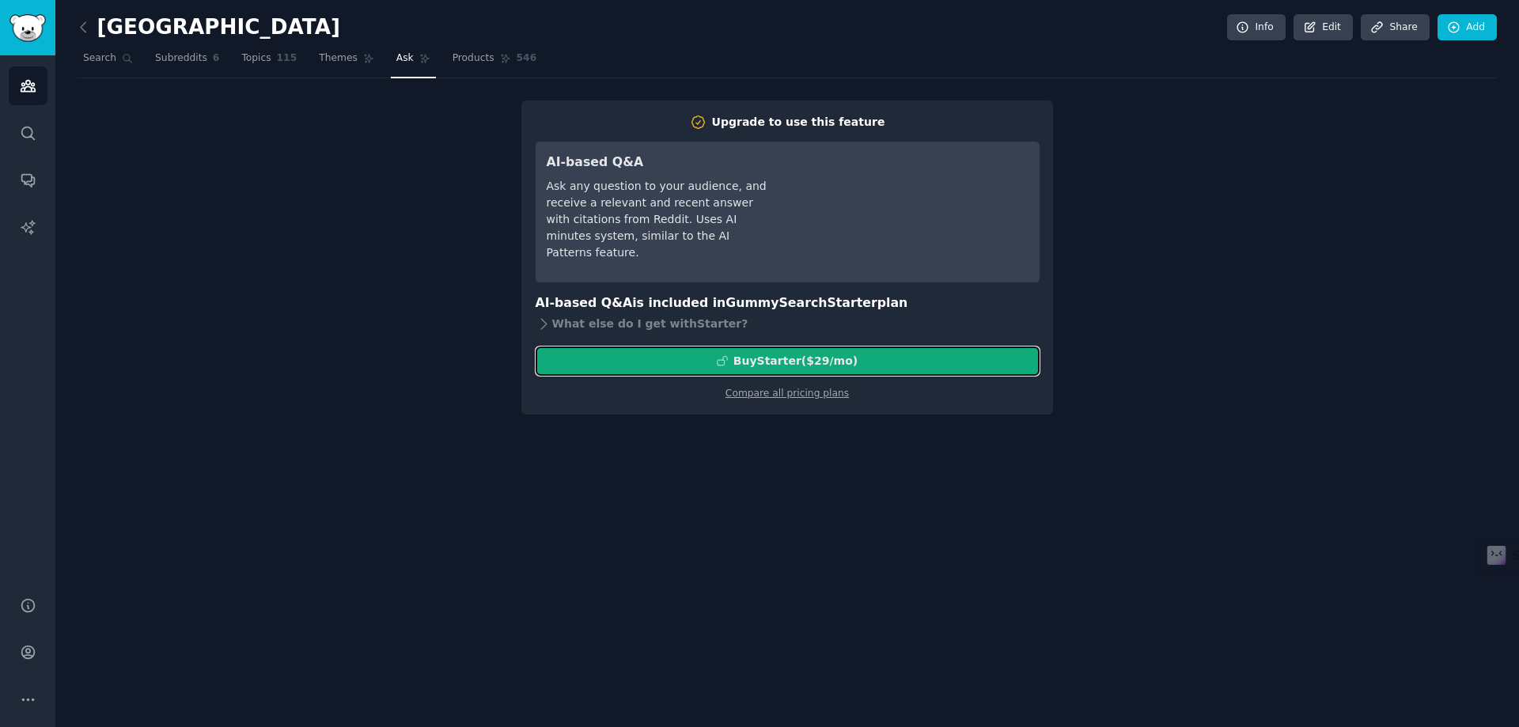
click at [810, 363] on div "Buy Starter ($ 29 /mo )" at bounding box center [795, 361] width 124 height 17
